Goal: Information Seeking & Learning: Learn about a topic

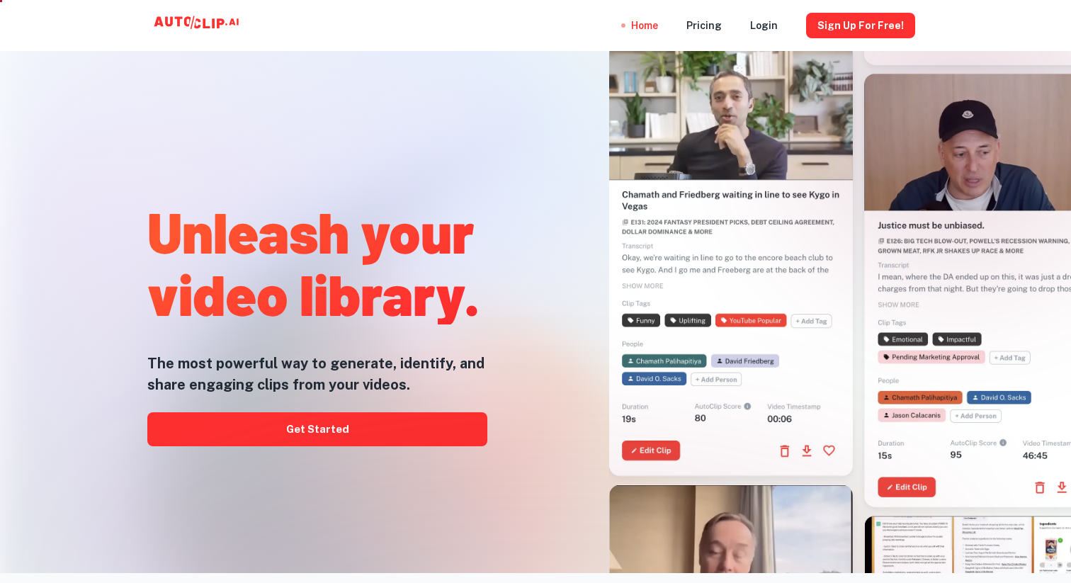
scroll to position [26, 0]
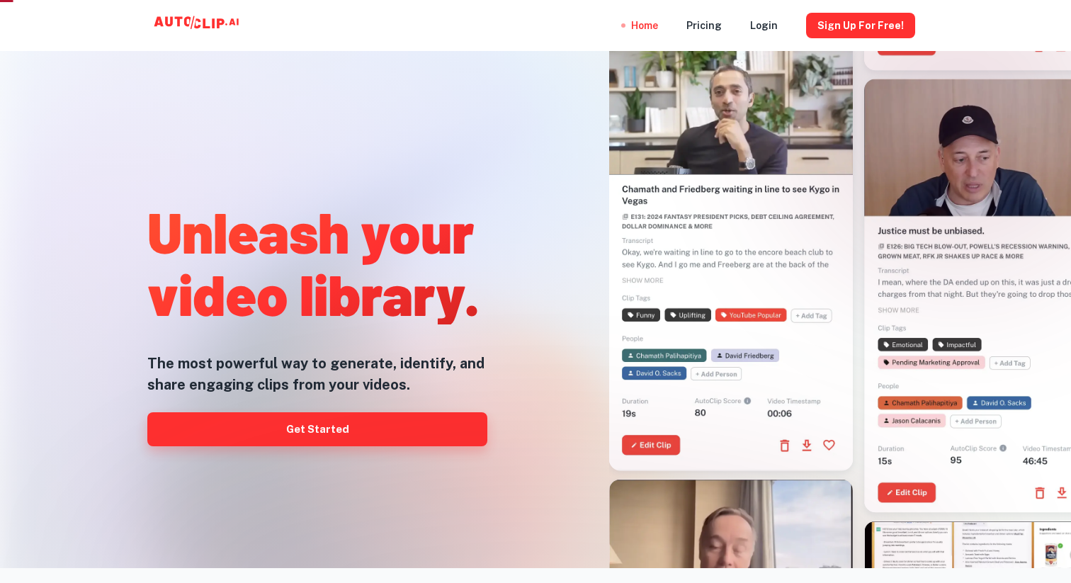
click at [419, 419] on link "Get Started" at bounding box center [317, 429] width 340 height 34
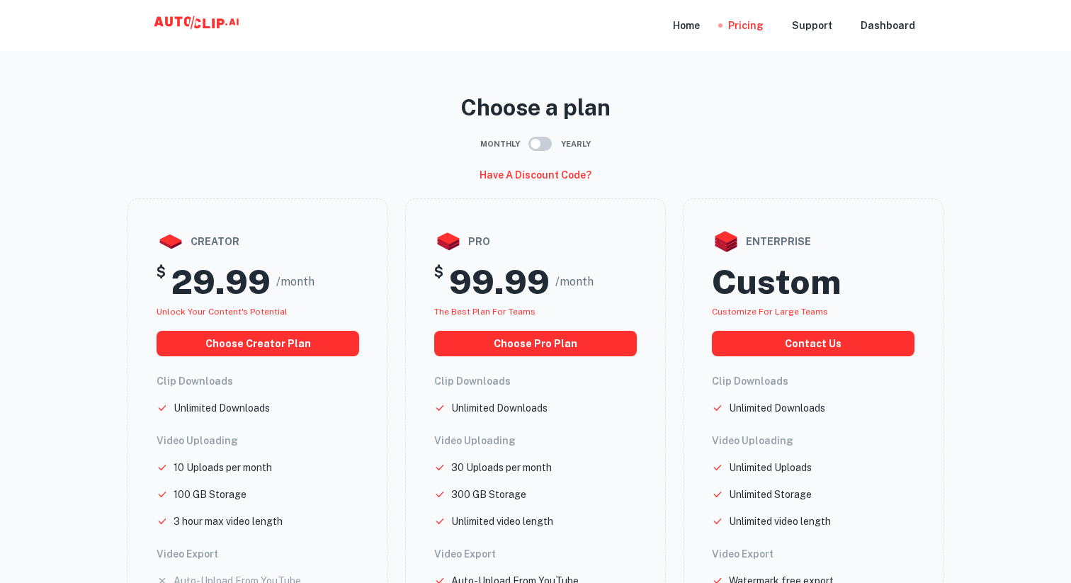
click at [218, 18] on icon at bounding box center [221, 23] width 8 height 10
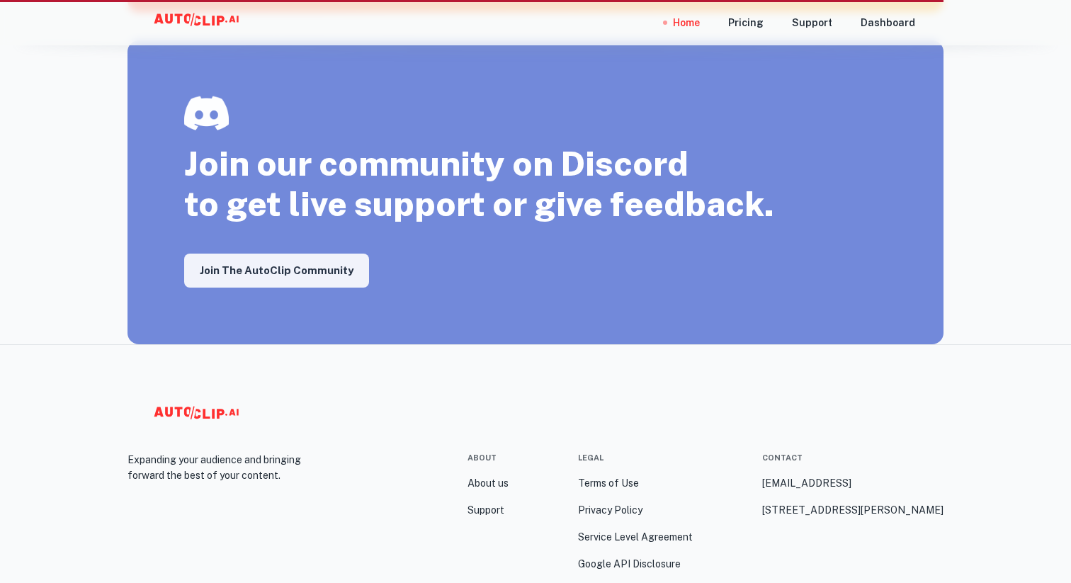
scroll to position [2532, 0]
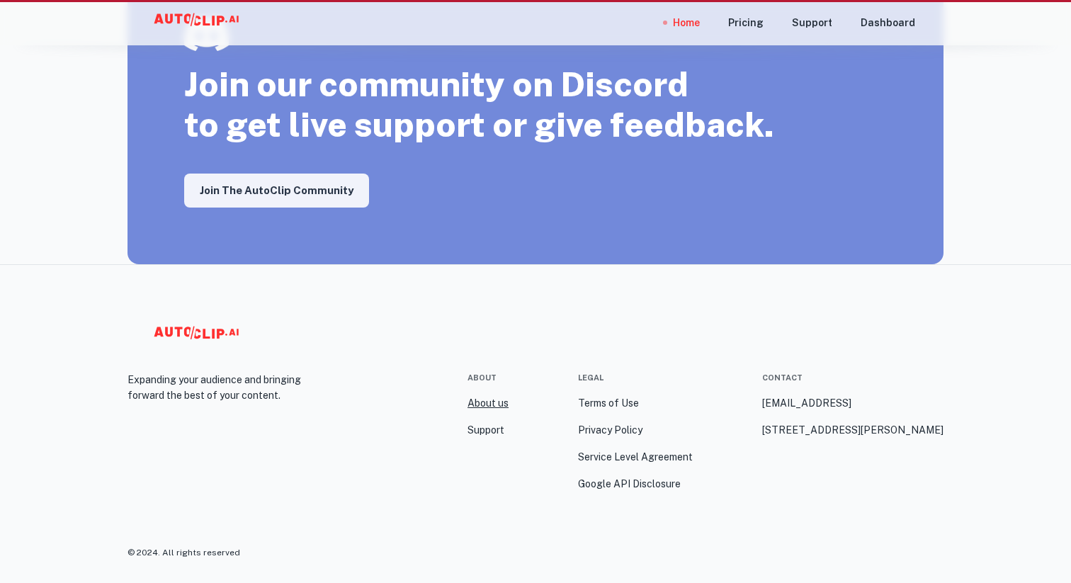
click at [487, 397] on link "About us" at bounding box center [488, 403] width 41 height 16
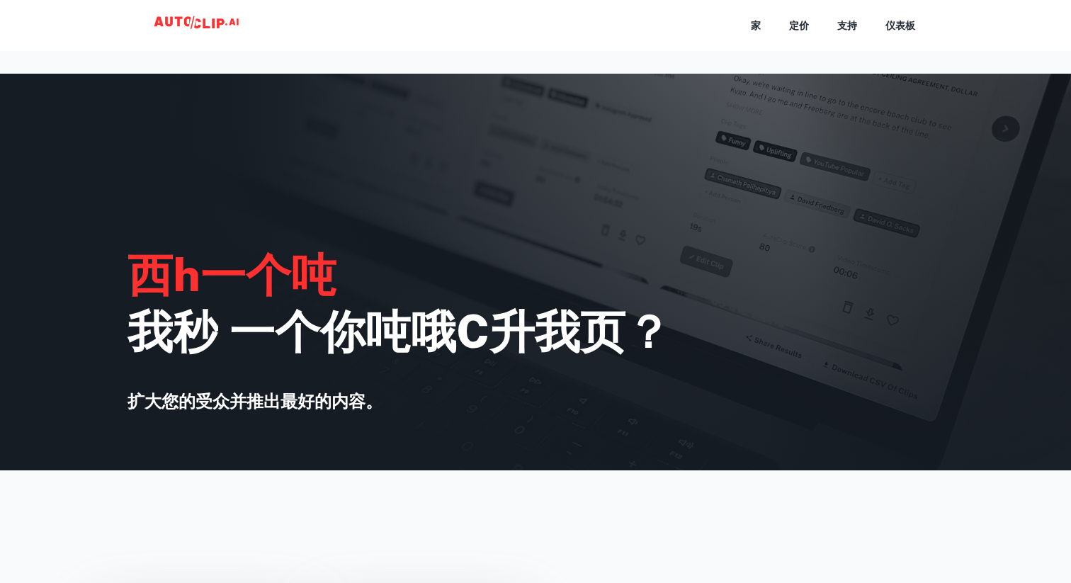
click at [205, 23] on icon at bounding box center [206, 23] width 7 height 10
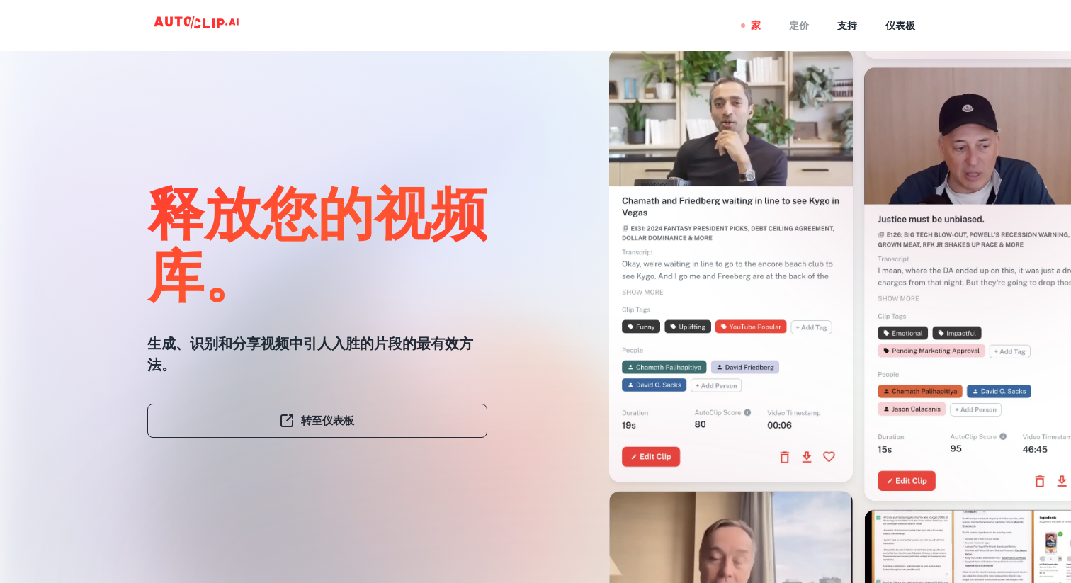
click at [804, 27] on font "定价" at bounding box center [799, 26] width 20 height 11
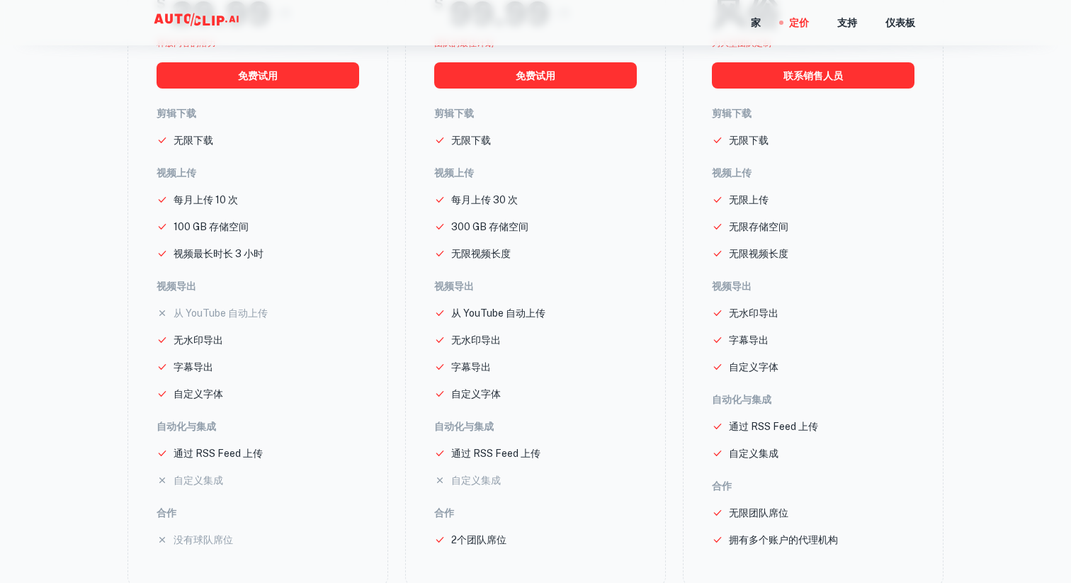
scroll to position [306, 0]
